Goal: Book appointment/travel/reservation

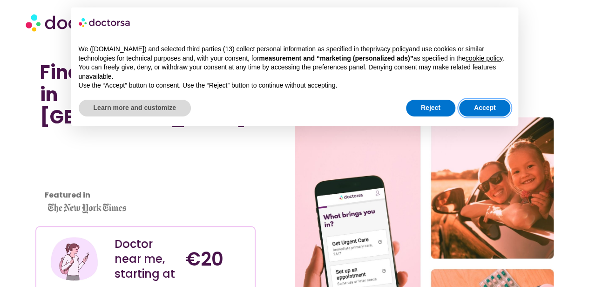
click at [290, 103] on button "Accept" at bounding box center [485, 108] width 52 height 17
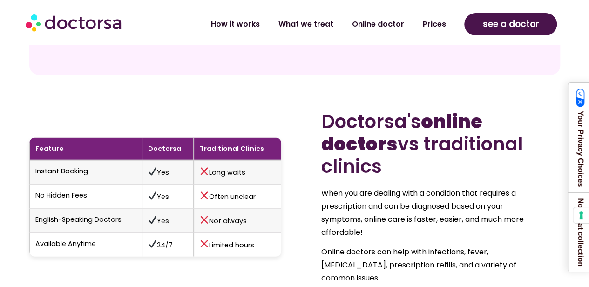
scroll to position [957, 0]
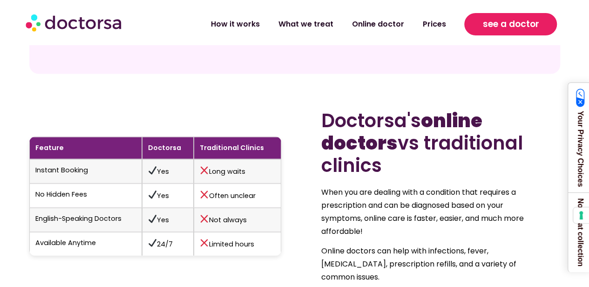
click at [290, 20] on link "see a doctor" at bounding box center [510, 24] width 93 height 22
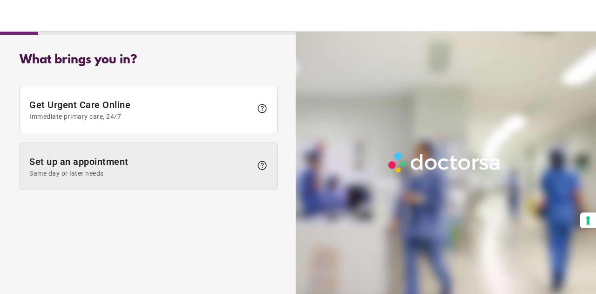
click at [183, 163] on span "Set up an appointment Same day or later needs" at bounding box center [140, 166] width 223 height 21
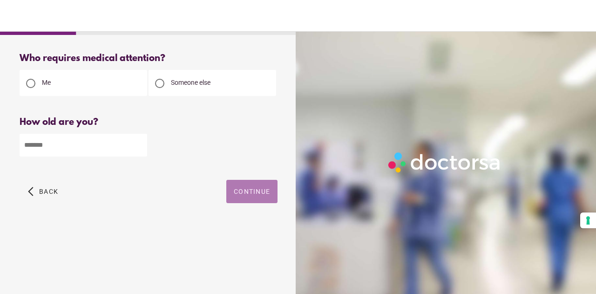
click at [248, 189] on span "Continue" at bounding box center [252, 191] width 36 height 7
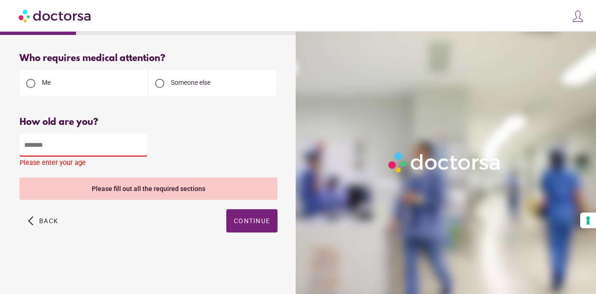
click at [36, 150] on input "number" at bounding box center [84, 145] width 128 height 23
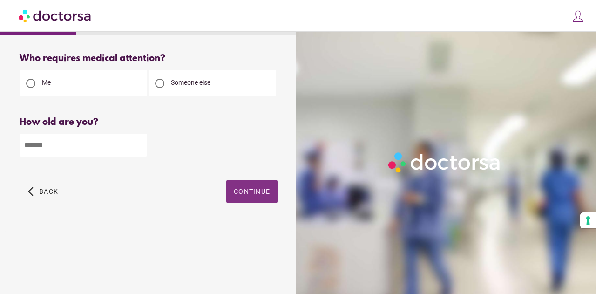
type input "**"
click at [242, 193] on span "Continue" at bounding box center [252, 191] width 36 height 7
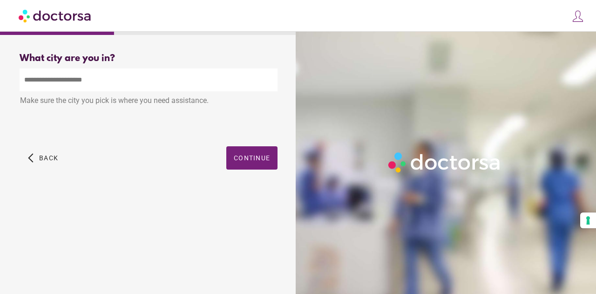
click at [109, 80] on input "text" at bounding box center [149, 79] width 258 height 23
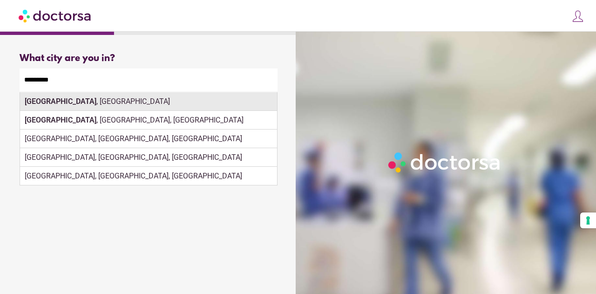
click at [90, 96] on div "Cagliari , Italy" at bounding box center [148, 101] width 257 height 19
type input "**********"
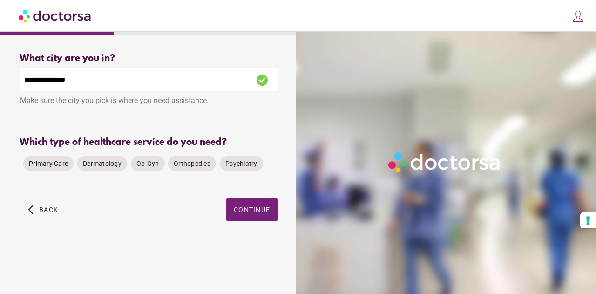
click at [48, 162] on span "Primary Care" at bounding box center [48, 163] width 39 height 7
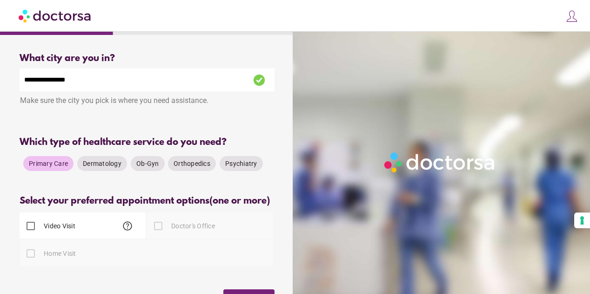
scroll to position [57, 0]
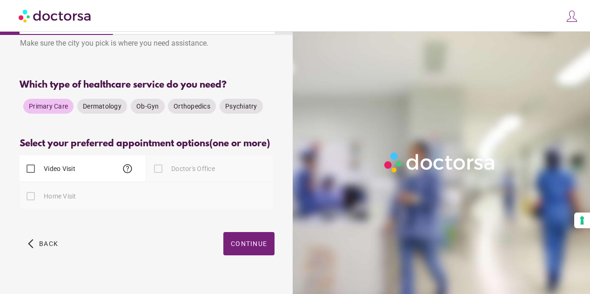
click at [90, 168] on div "Video Visit help" at bounding box center [83, 168] width 126 height 26
click at [250, 255] on span "button" at bounding box center [248, 243] width 51 height 23
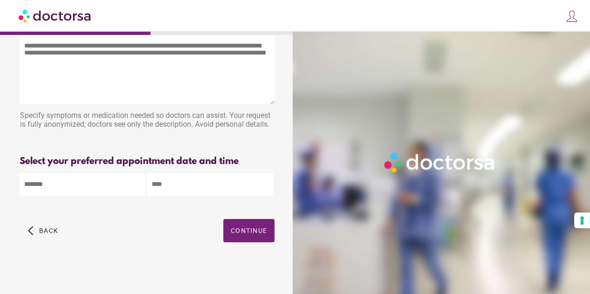
scroll to position [0, 0]
